Goal: Contribute content: Add original content to the website for others to see

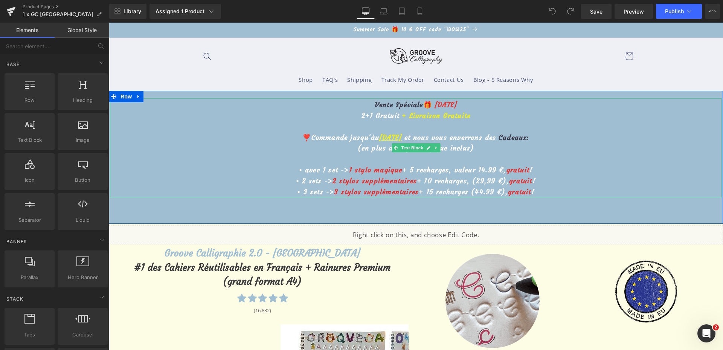
click at [382, 138] on u "[DATE]" at bounding box center [390, 137] width 23 height 9
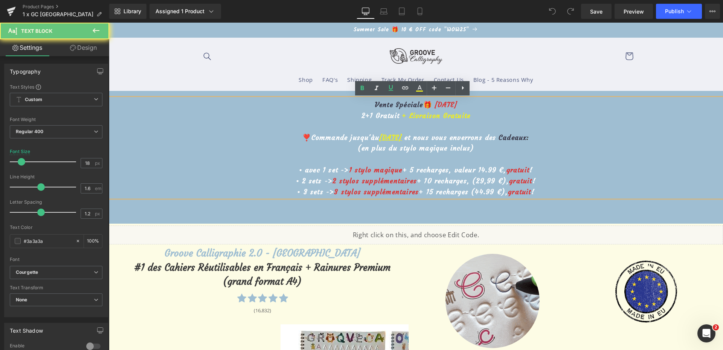
click at [382, 138] on u "[DATE]" at bounding box center [390, 137] width 23 height 9
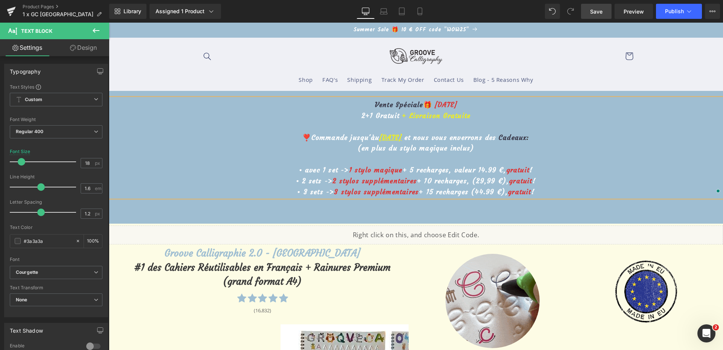
click at [595, 16] on link "Save" at bounding box center [596, 11] width 31 height 15
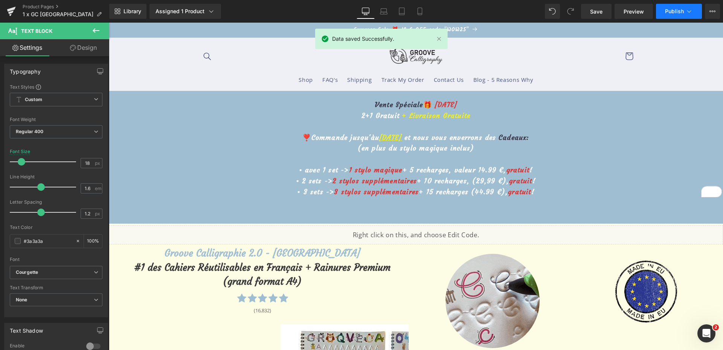
click at [667, 12] on span "Publish" at bounding box center [674, 11] width 19 height 6
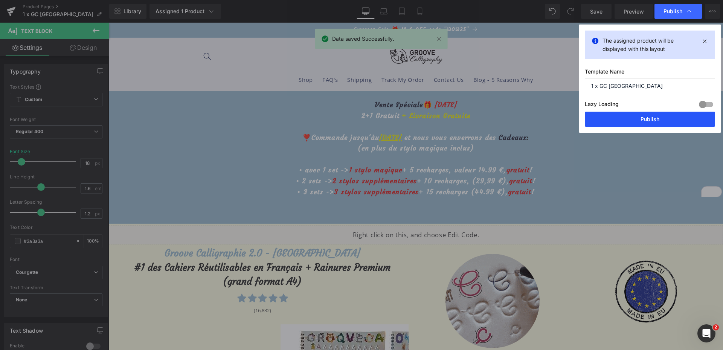
click at [646, 119] on button "Publish" at bounding box center [650, 119] width 130 height 15
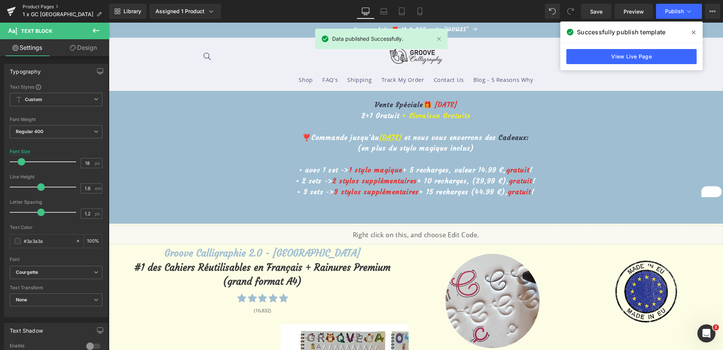
click at [45, 6] on link "Product Pages" at bounding box center [66, 7] width 87 height 6
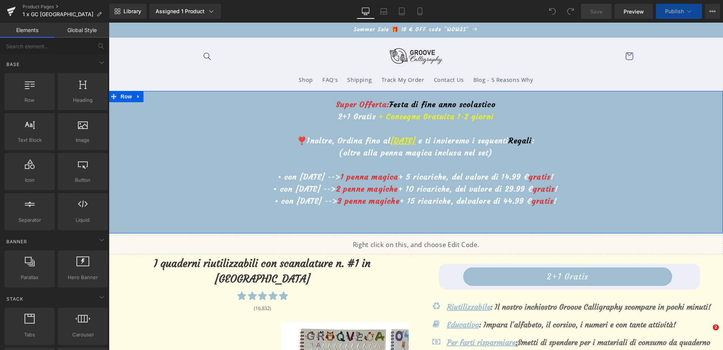
click at [391, 142] on u "[DATE]" at bounding box center [403, 140] width 25 height 9
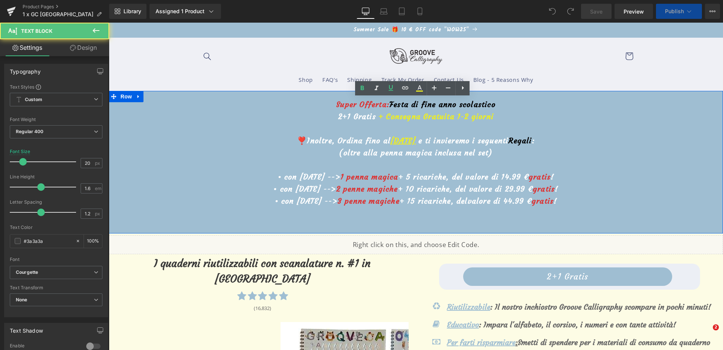
click at [391, 142] on u "[DATE]" at bounding box center [403, 140] width 25 height 9
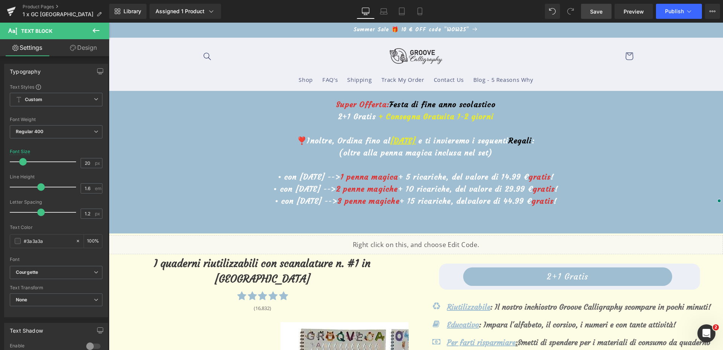
drag, startPoint x: 598, startPoint y: 17, endPoint x: 489, endPoint y: 3, distance: 109.7
click at [598, 17] on link "Save" at bounding box center [596, 11] width 31 height 15
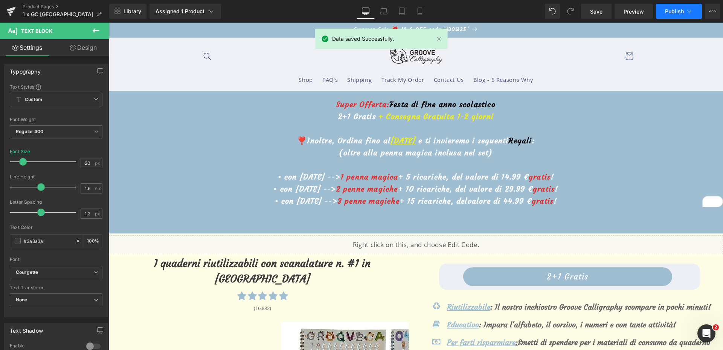
click at [670, 17] on button "Publish" at bounding box center [679, 11] width 46 height 15
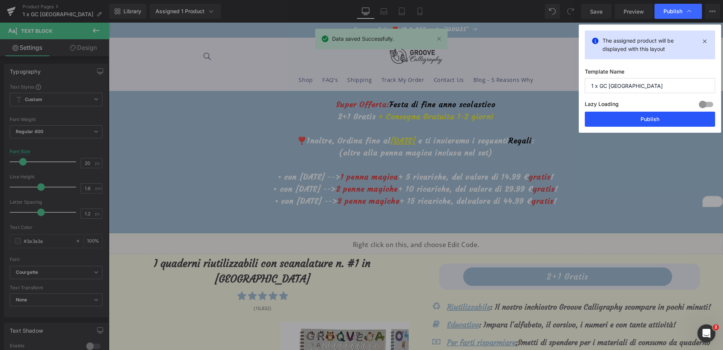
click at [630, 118] on button "Publish" at bounding box center [650, 119] width 130 height 15
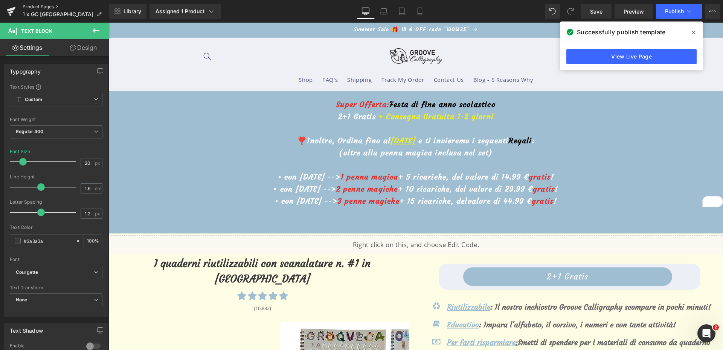
click at [50, 4] on link "Product Pages" at bounding box center [66, 7] width 87 height 6
